Goal: Task Accomplishment & Management: Manage account settings

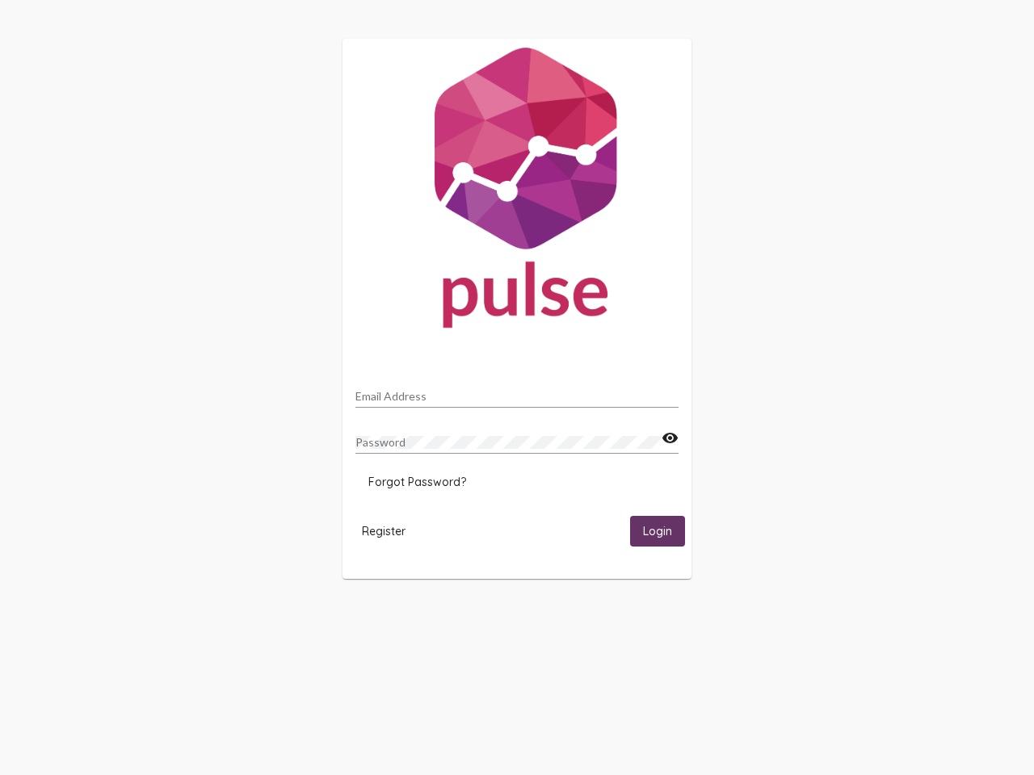
click at [517, 392] on input "Email Address" at bounding box center [516, 396] width 323 height 13
click at [670, 439] on mat-icon "visibility" at bounding box center [669, 438] width 17 height 19
click at [417, 482] on span "Forgot Password?" at bounding box center [417, 482] width 98 height 15
click at [384, 531] on html "Email Address Password visibility_off Forgot Password? Register Login" at bounding box center [517, 309] width 1034 height 618
